Goal: Transaction & Acquisition: Book appointment/travel/reservation

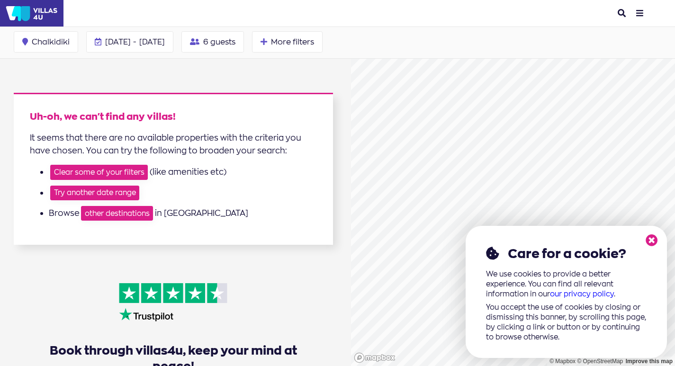
click at [43, 10] on img at bounding box center [32, 13] width 64 height 27
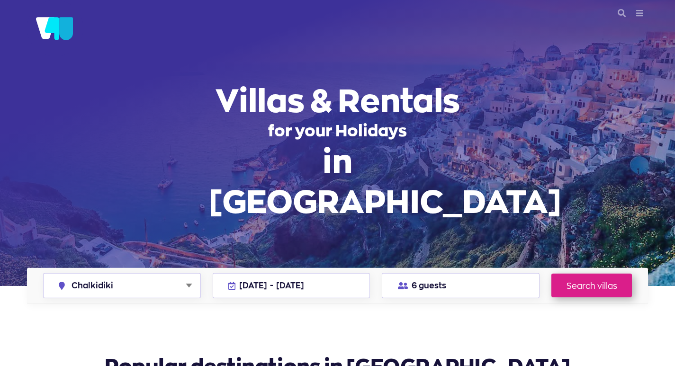
select select "chalkidiki"
click at [640, 16] on button "menu" at bounding box center [640, 13] width 16 height 19
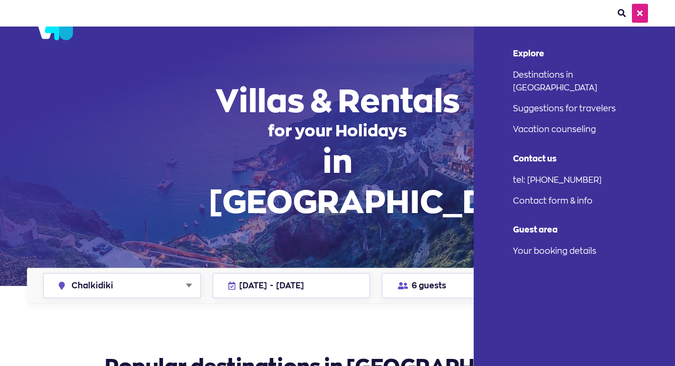
click at [621, 10] on button "search" at bounding box center [622, 13] width 16 height 19
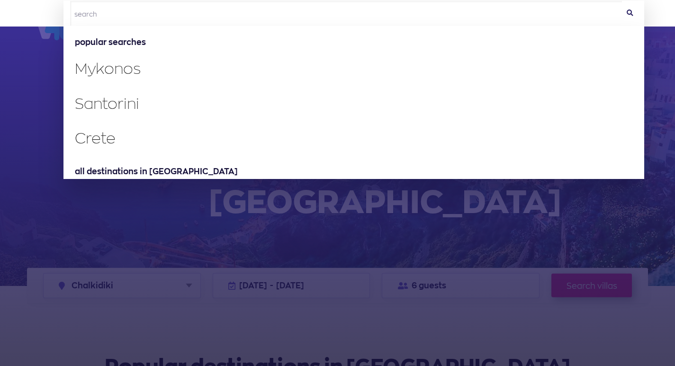
click at [148, 15] on input "text" at bounding box center [348, 13] width 556 height 26
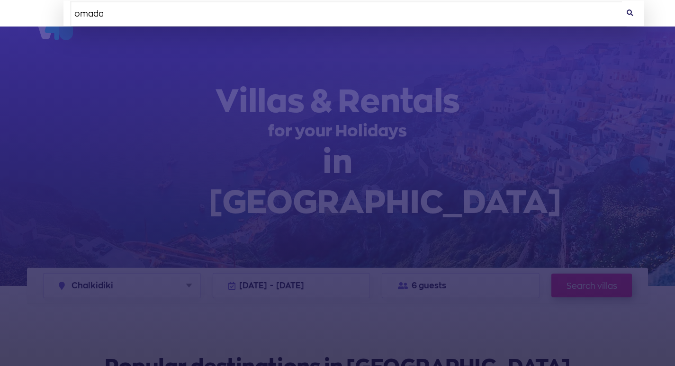
type input "omada"
click at [630, 12] on icon at bounding box center [630, 13] width 7 height 7
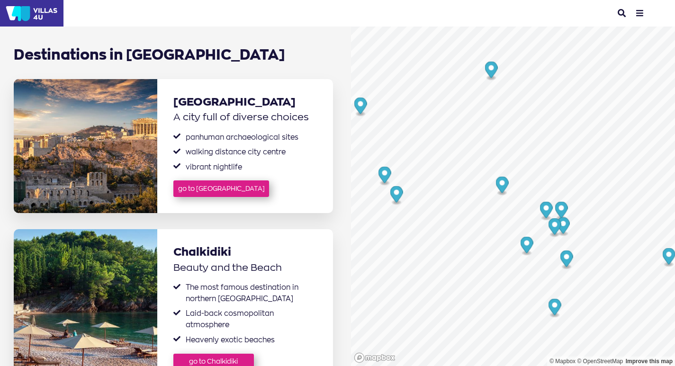
click at [620, 12] on button "search" at bounding box center [622, 13] width 16 height 19
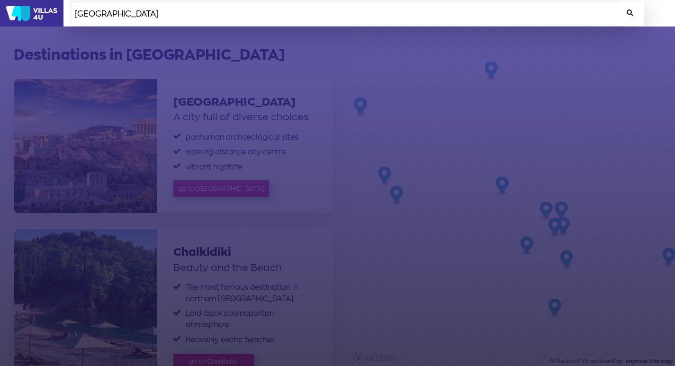
type input "Villa Omada"
